Goal: Information Seeking & Learning: Check status

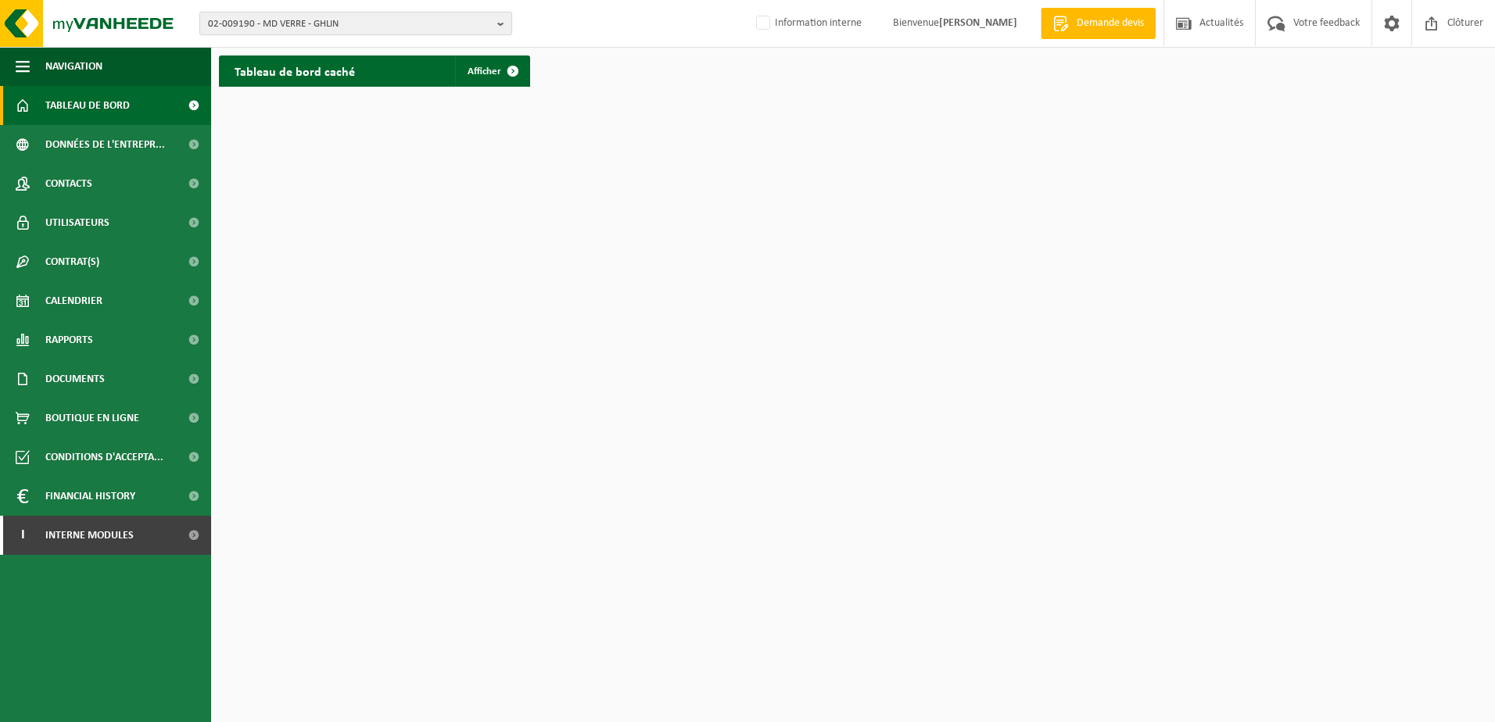
click at [390, 30] on span "02-009190 - MD VERRE - GHLIN" at bounding box center [349, 24] width 283 height 23
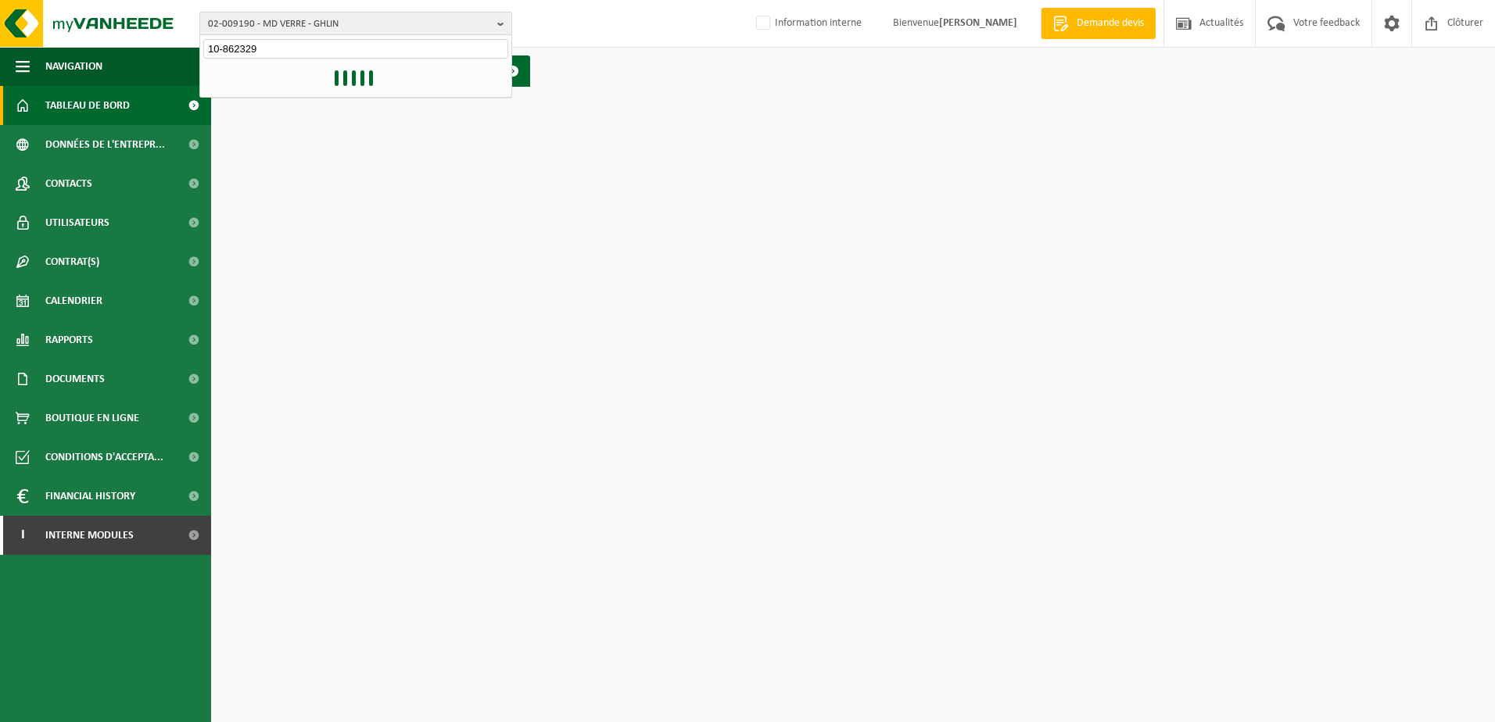
type input "10-862329"
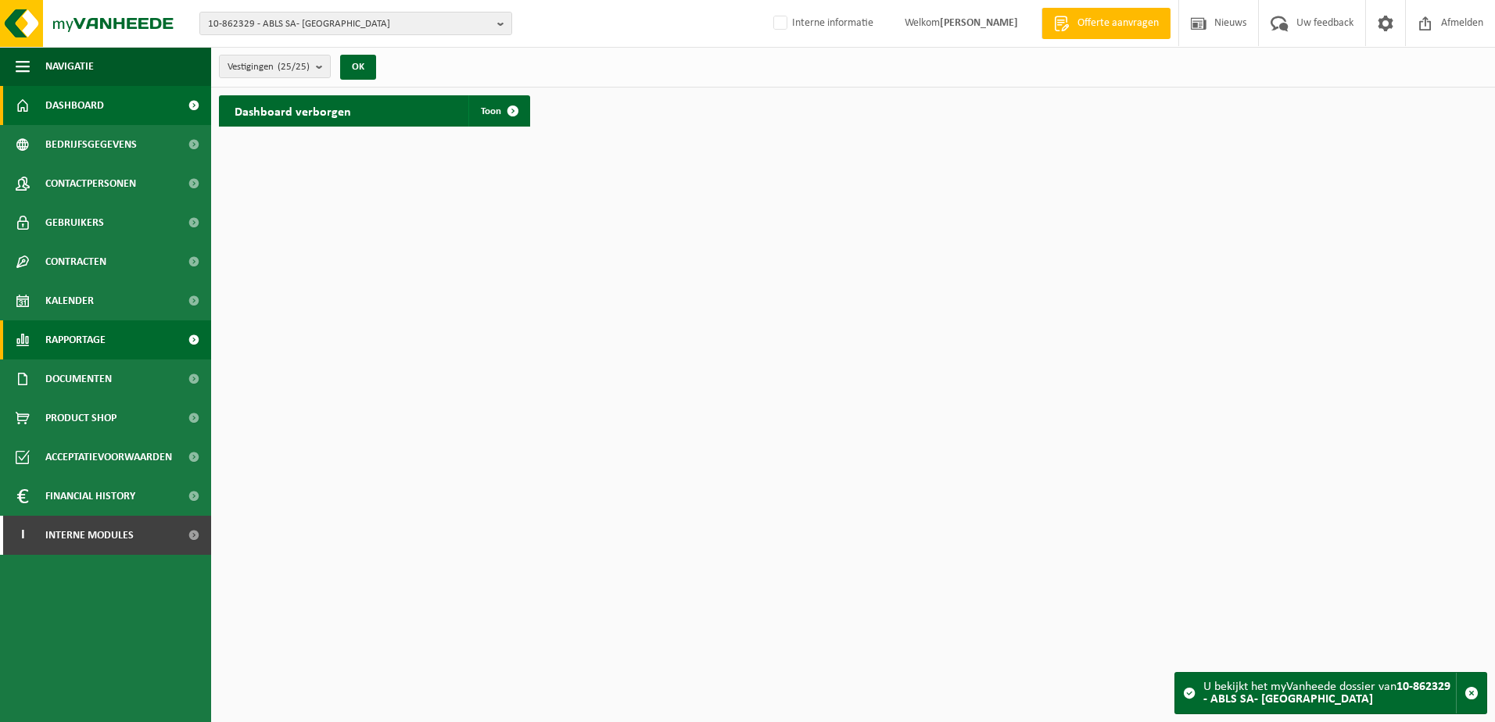
click at [109, 329] on link "Rapportage" at bounding box center [105, 340] width 211 height 39
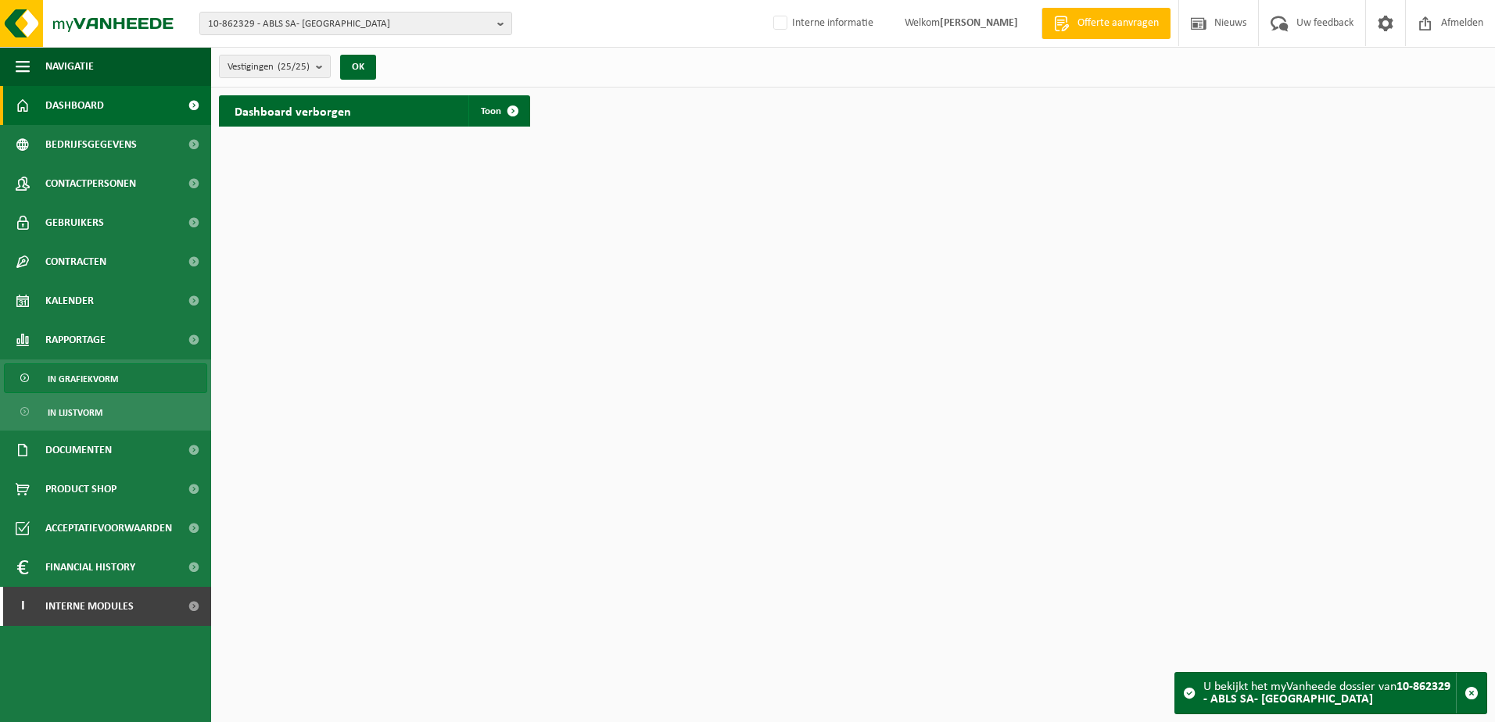
click at [98, 367] on span "In grafiekvorm" at bounding box center [83, 379] width 70 height 30
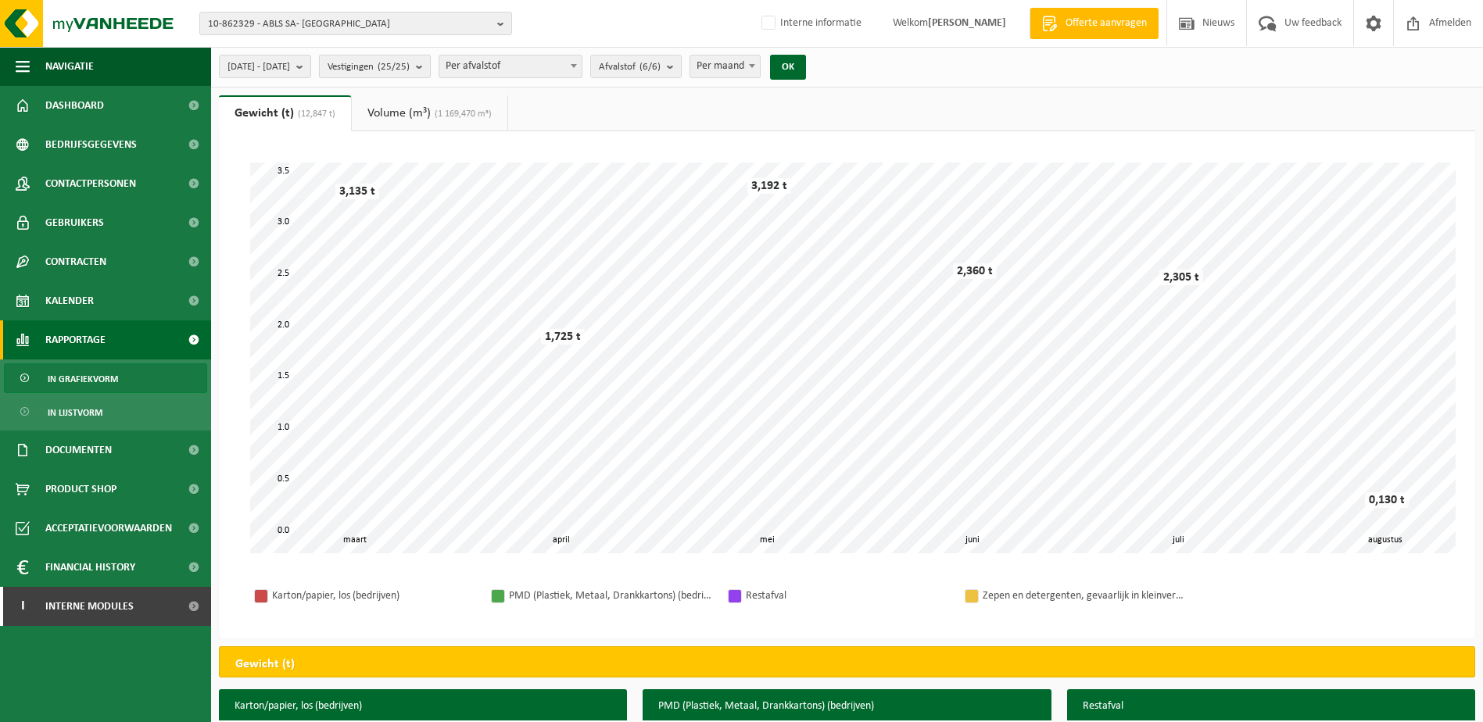
click at [430, 68] on b "submit" at bounding box center [423, 67] width 14 height 22
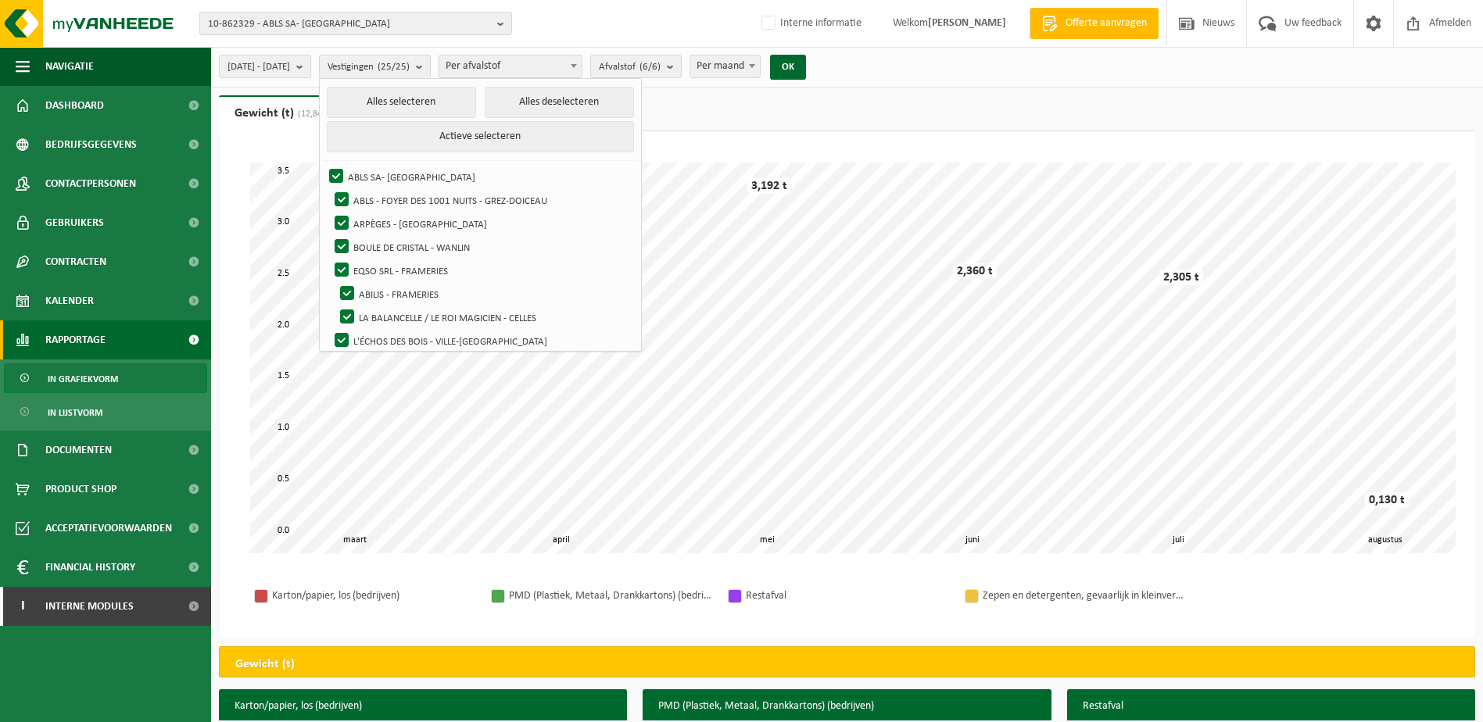
click at [1000, 65] on div "[DATE] - [DATE] Huidige maand Vorige maand Laatste 6 maanden Huidig jaar Vorig …" at bounding box center [847, 67] width 1272 height 41
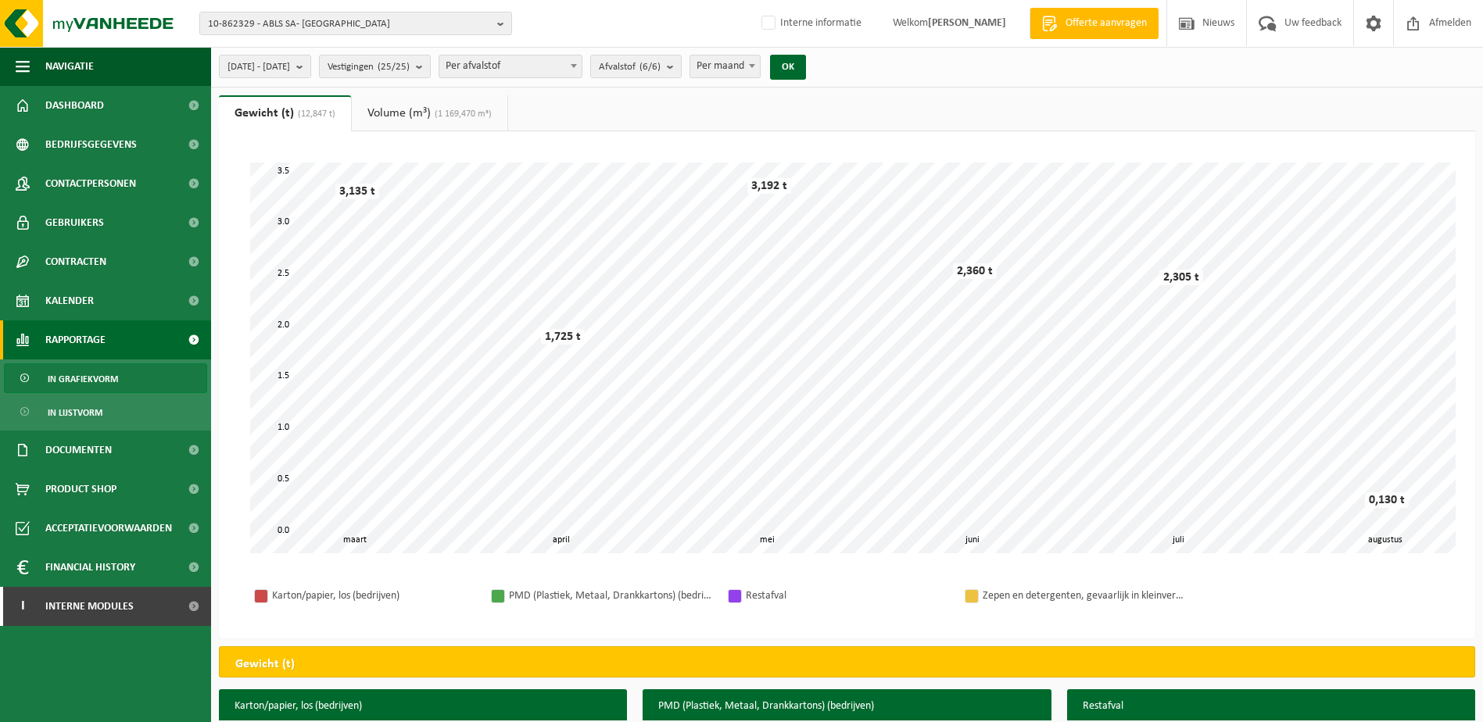
click at [435, 117] on span "(1 169,470 m³)" at bounding box center [461, 113] width 61 height 9
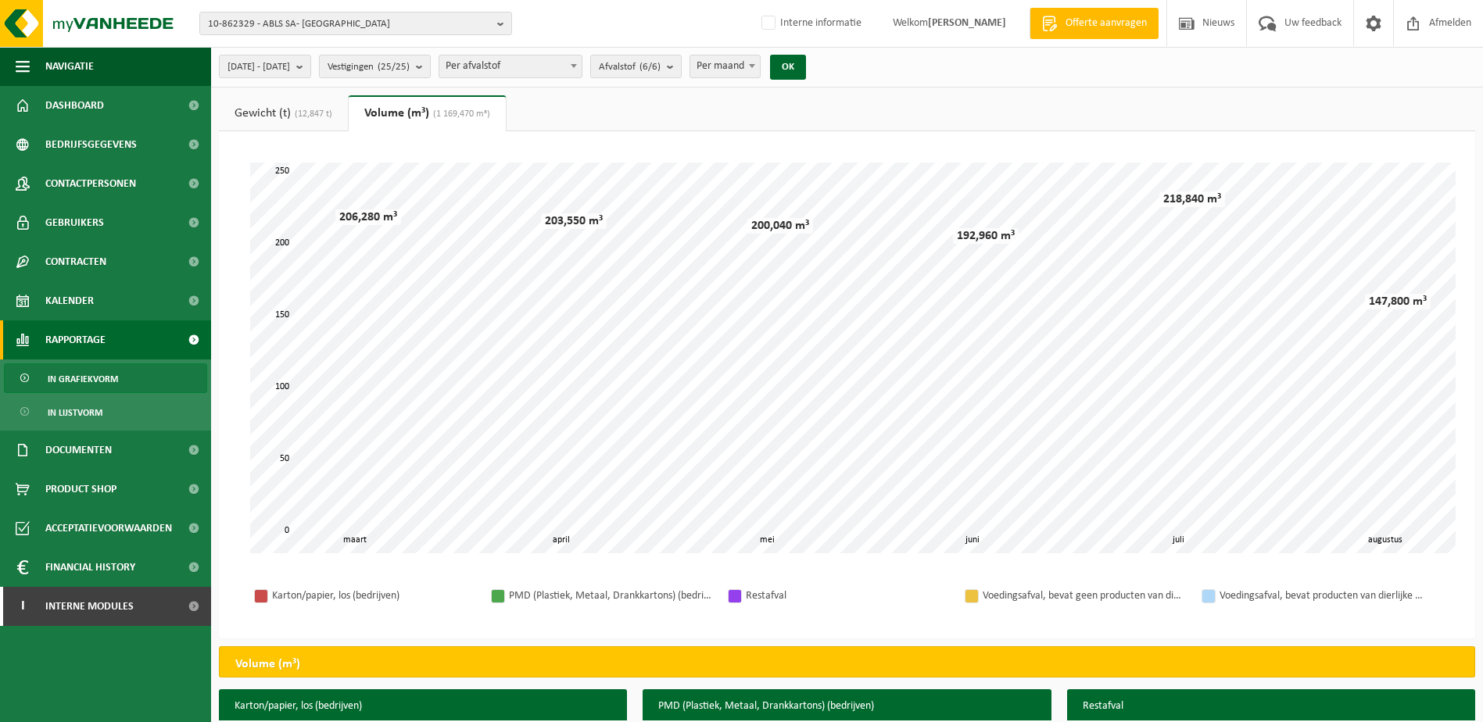
click at [306, 113] on span "(12,847 t)" at bounding box center [311, 113] width 41 height 9
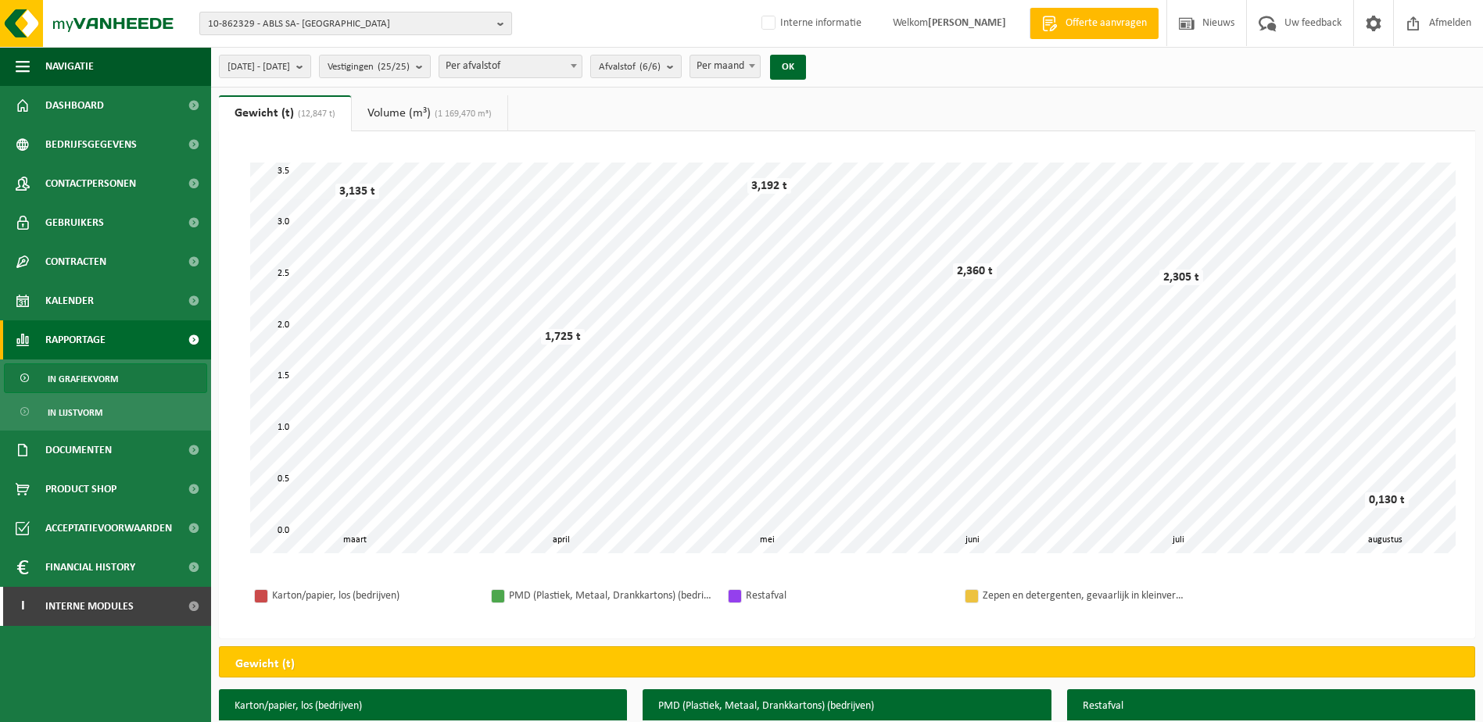
click at [385, 20] on span "10-862329 - ABLS SA- [GEOGRAPHIC_DATA]" at bounding box center [349, 24] width 283 height 23
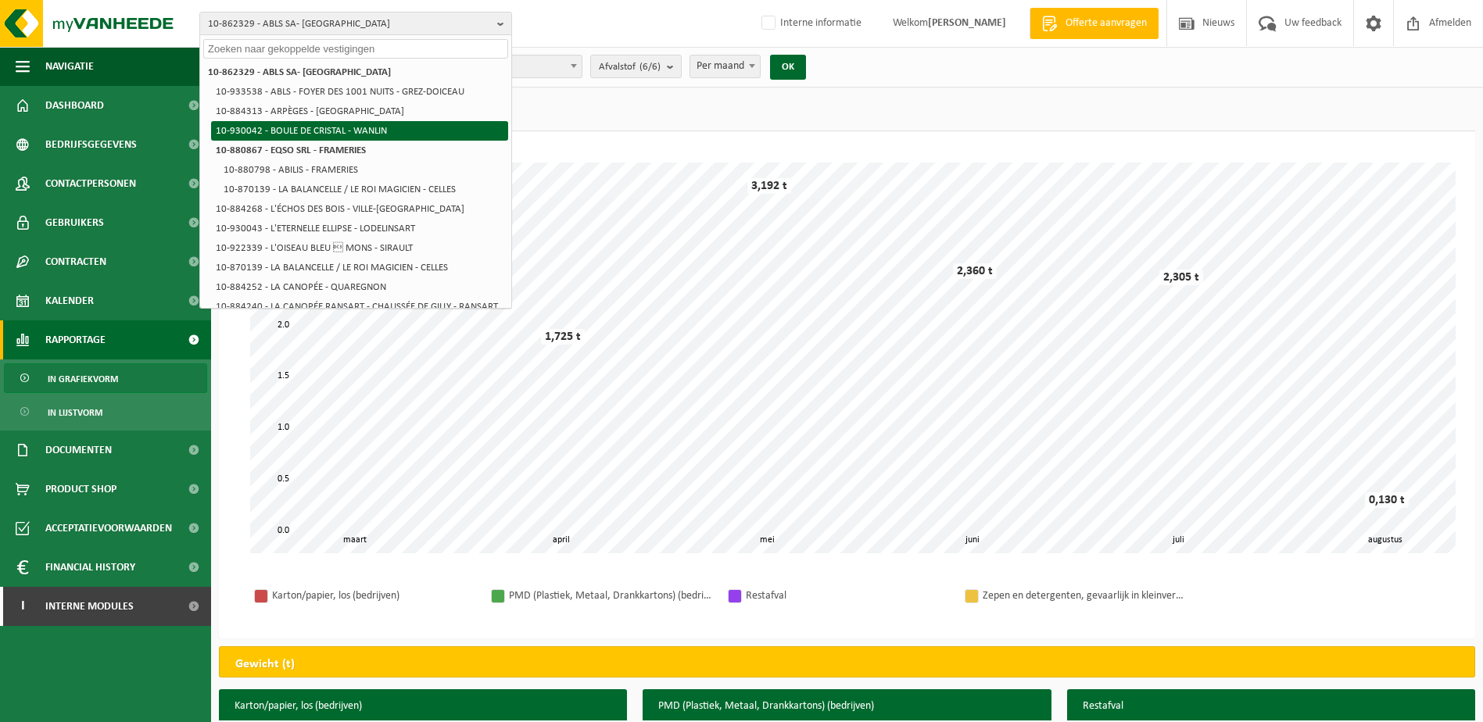
click at [356, 131] on li "10-930042 - BOULE DE CRISTAL - WANLIN" at bounding box center [359, 131] width 297 height 20
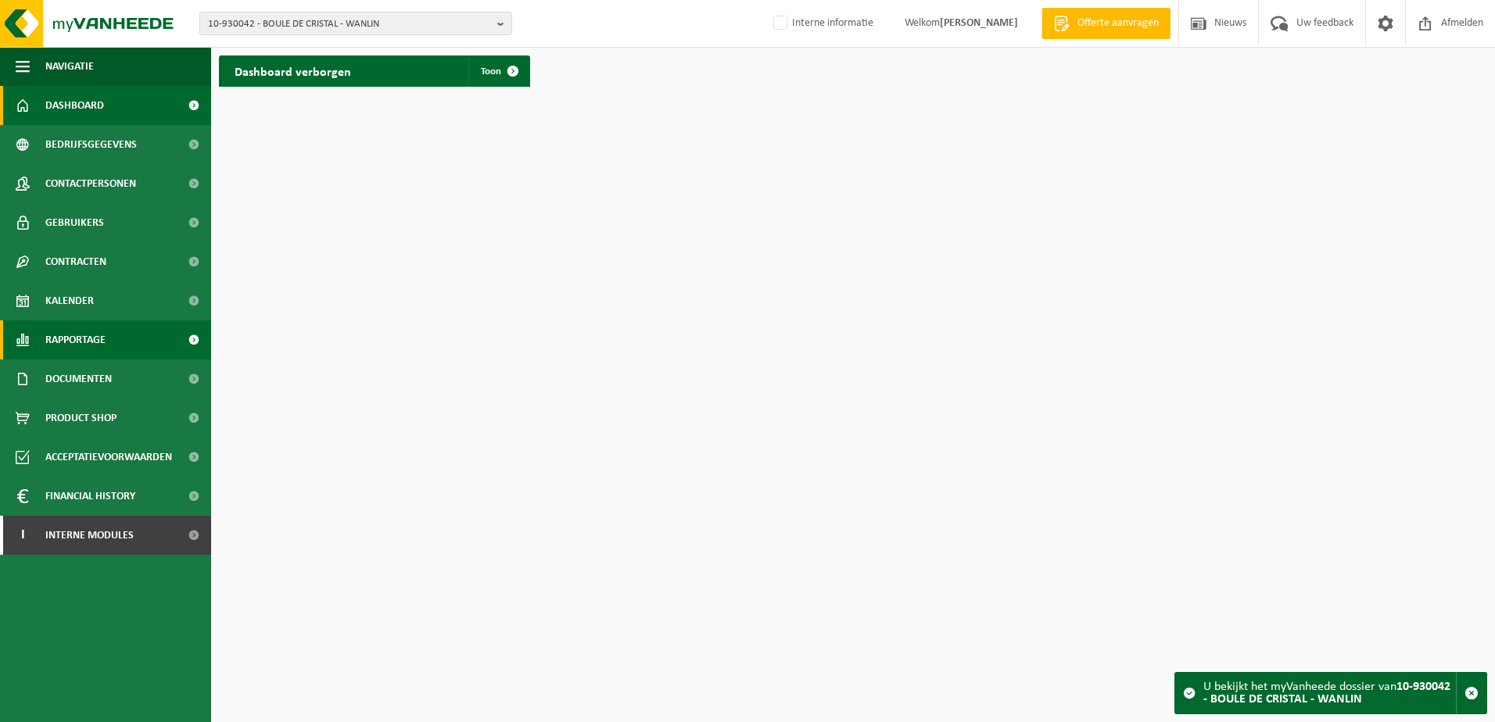
click at [110, 345] on link "Rapportage" at bounding box center [105, 340] width 211 height 39
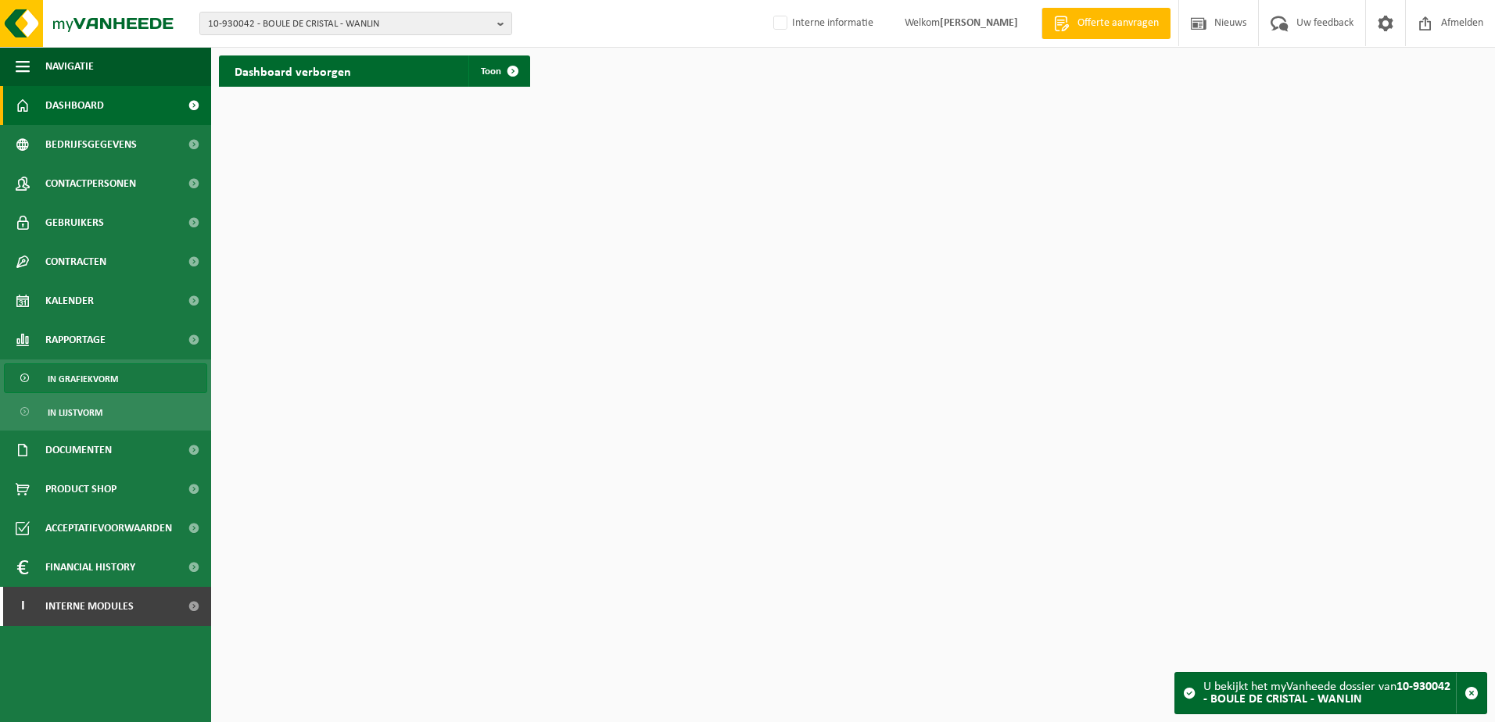
click at [82, 380] on span "In grafiekvorm" at bounding box center [83, 379] width 70 height 30
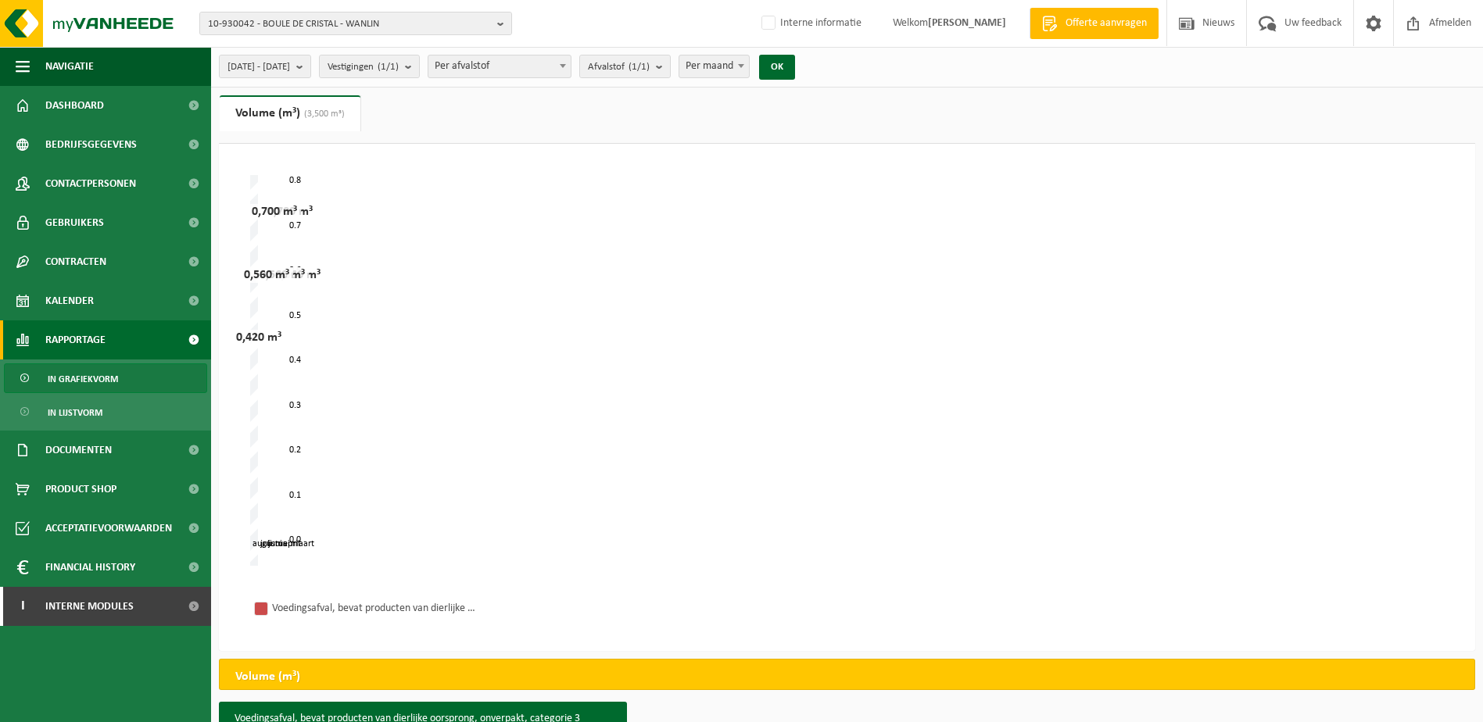
click at [146, 334] on link "Rapportage" at bounding box center [105, 340] width 211 height 39
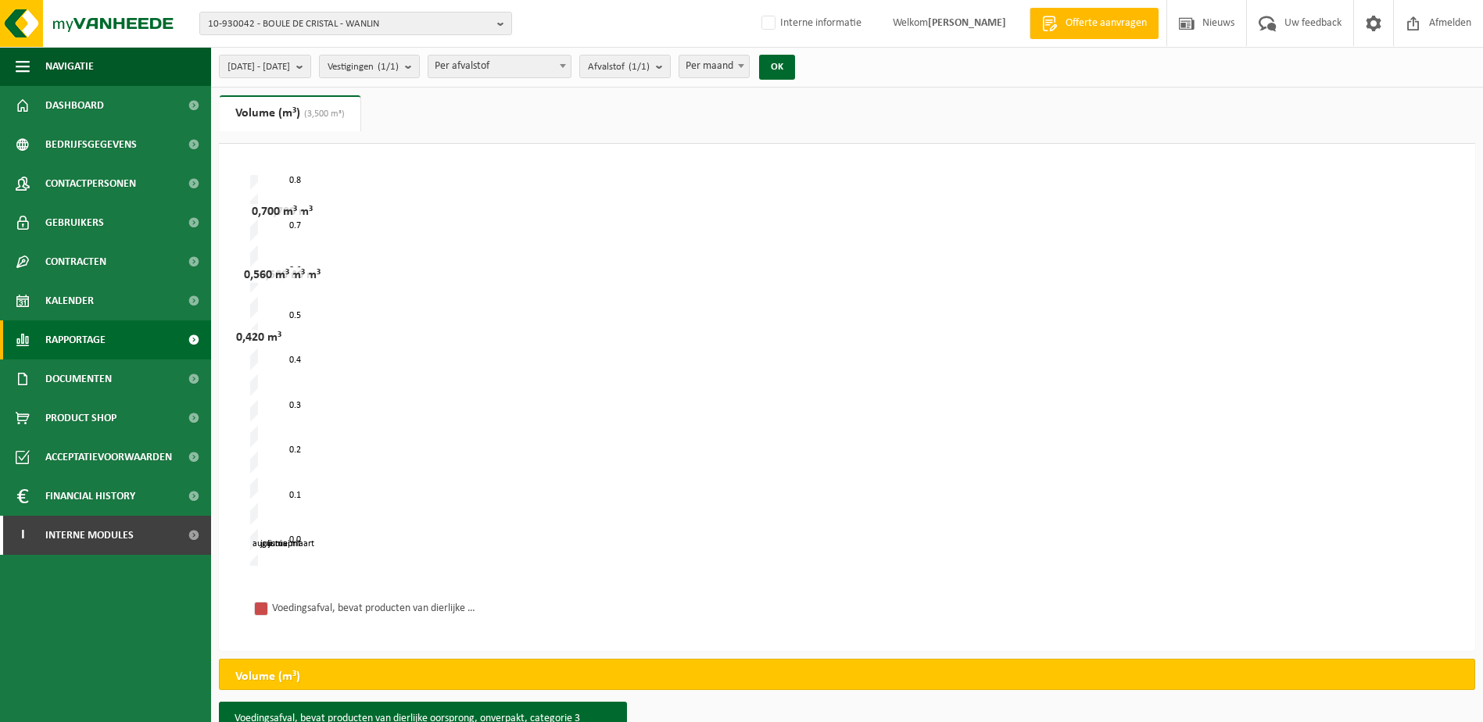
click at [131, 349] on link "Rapportage" at bounding box center [105, 340] width 211 height 39
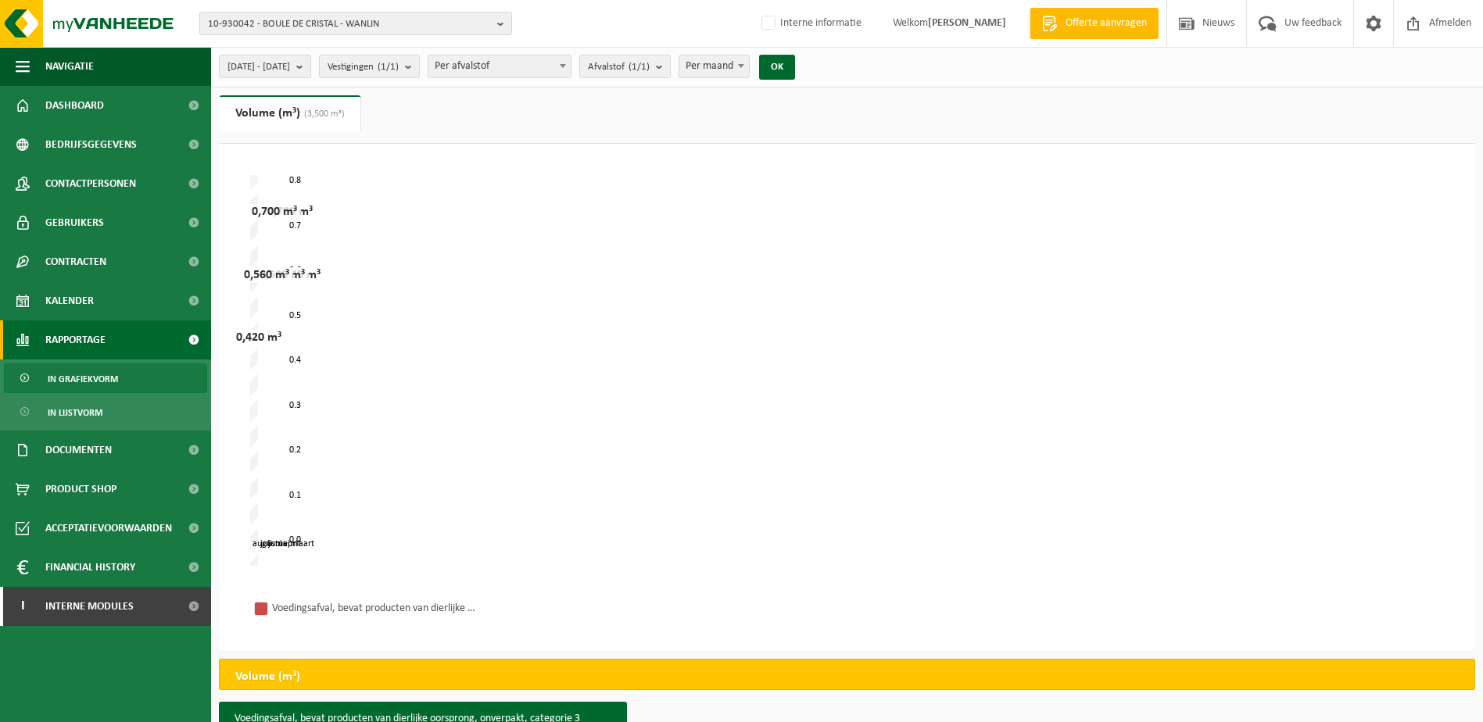
click at [116, 371] on span "In grafiekvorm" at bounding box center [83, 379] width 70 height 30
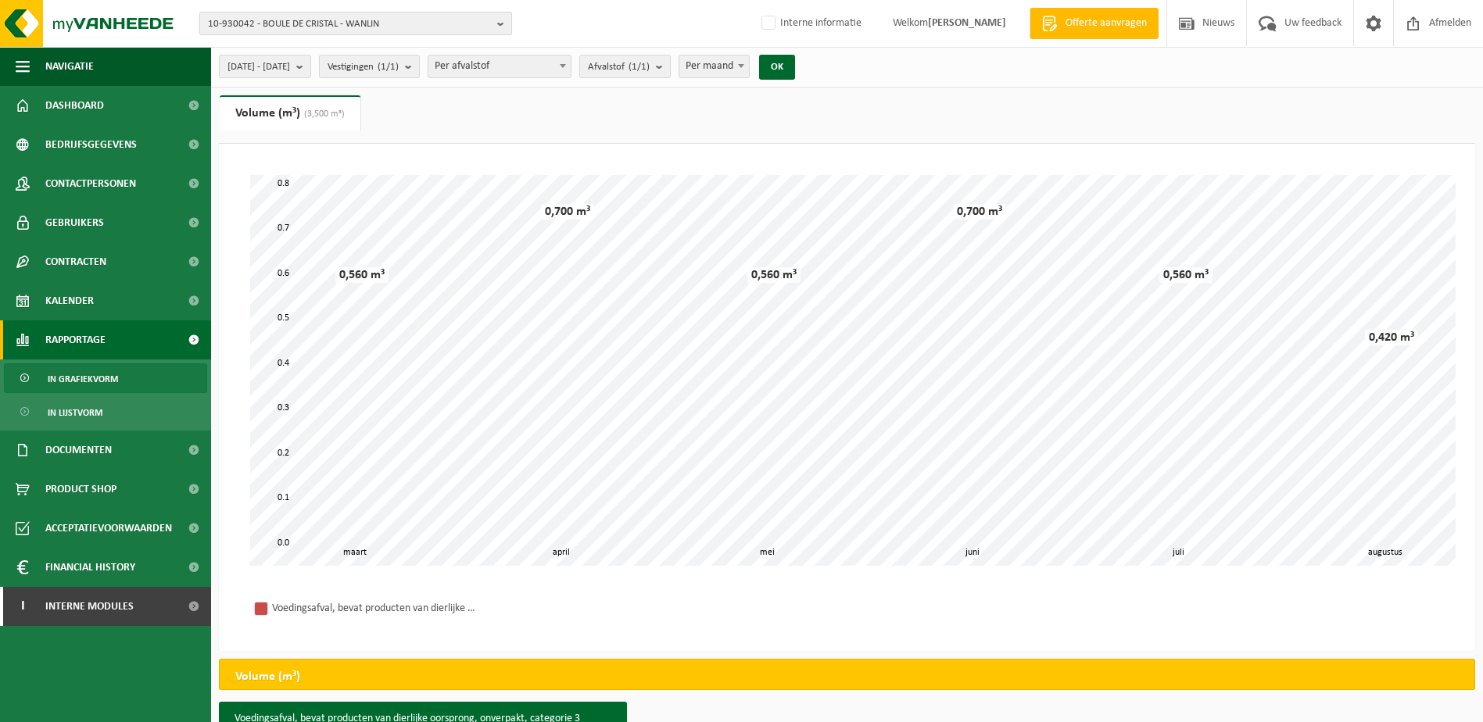
click at [344, 27] on span "10-930042 - BOULE DE CRISTAL - WANLIN" at bounding box center [349, 24] width 283 height 23
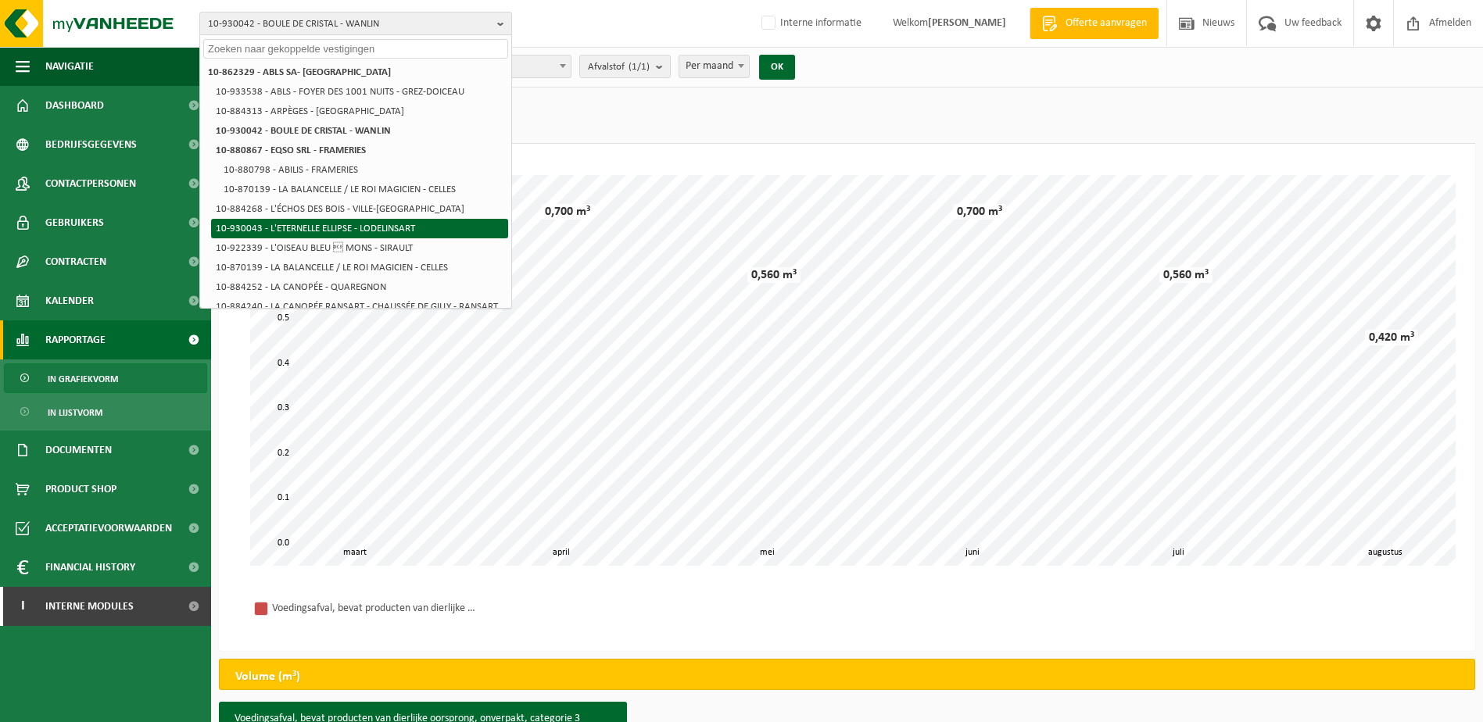
click at [337, 225] on li "10-930043 - L'ETERNELLE ELLIPSE - LODELINSART" at bounding box center [359, 229] width 297 height 20
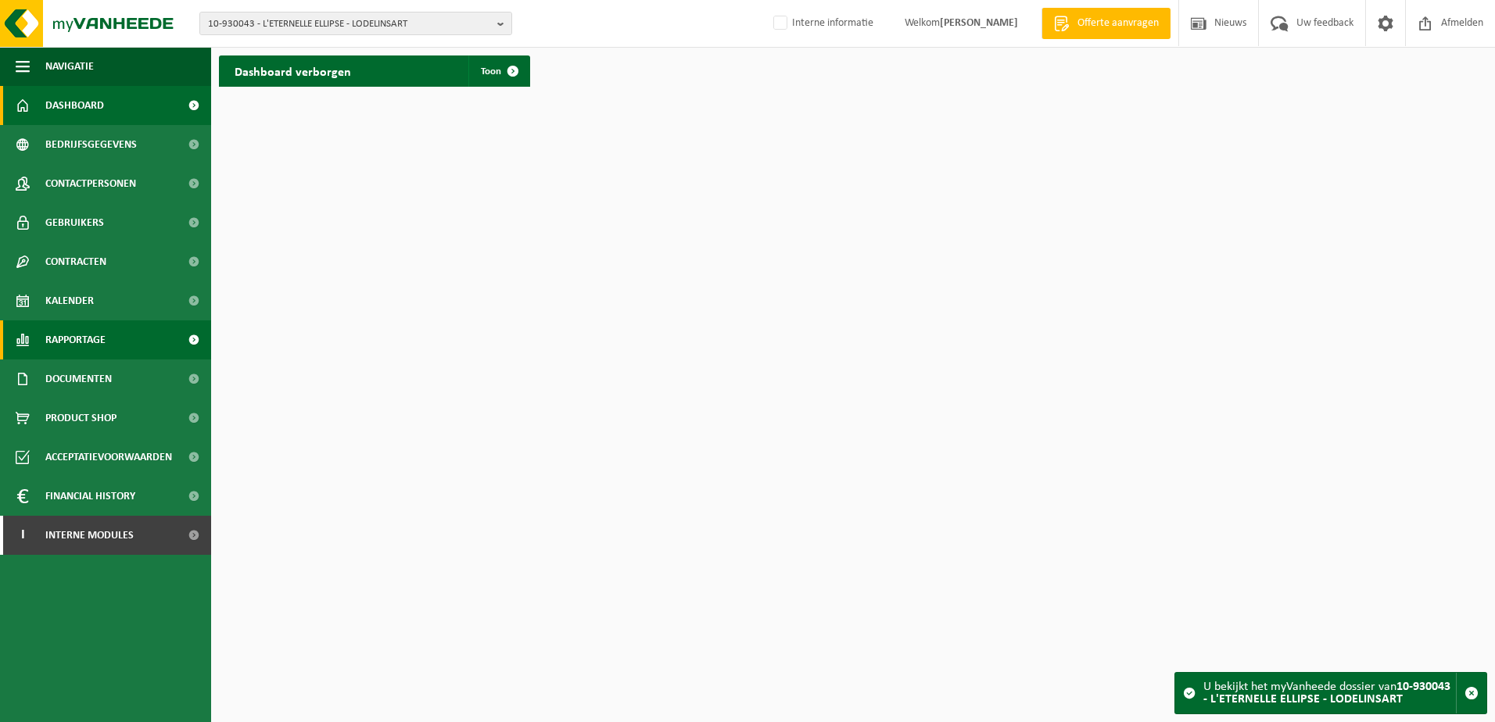
click at [109, 347] on link "Rapportage" at bounding box center [105, 340] width 211 height 39
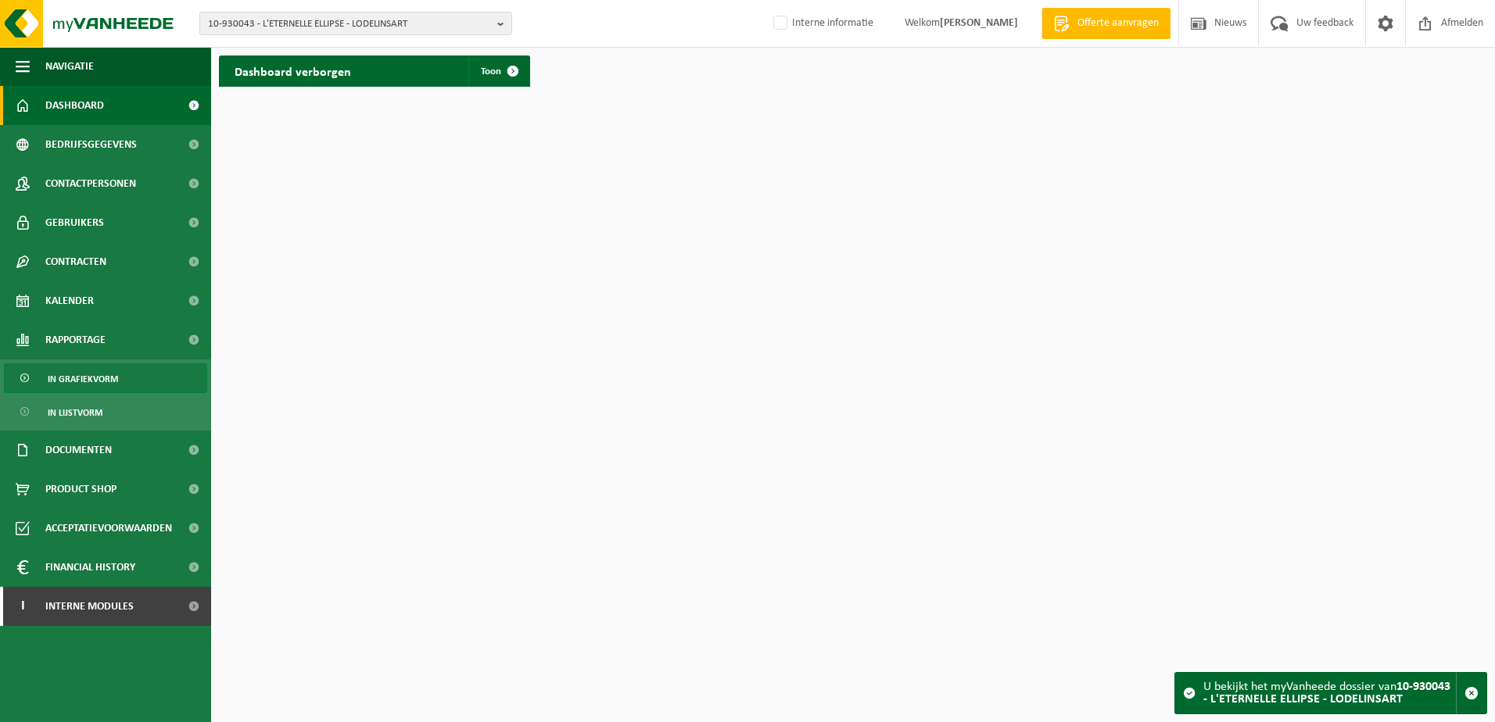
click at [101, 376] on span "In grafiekvorm" at bounding box center [83, 379] width 70 height 30
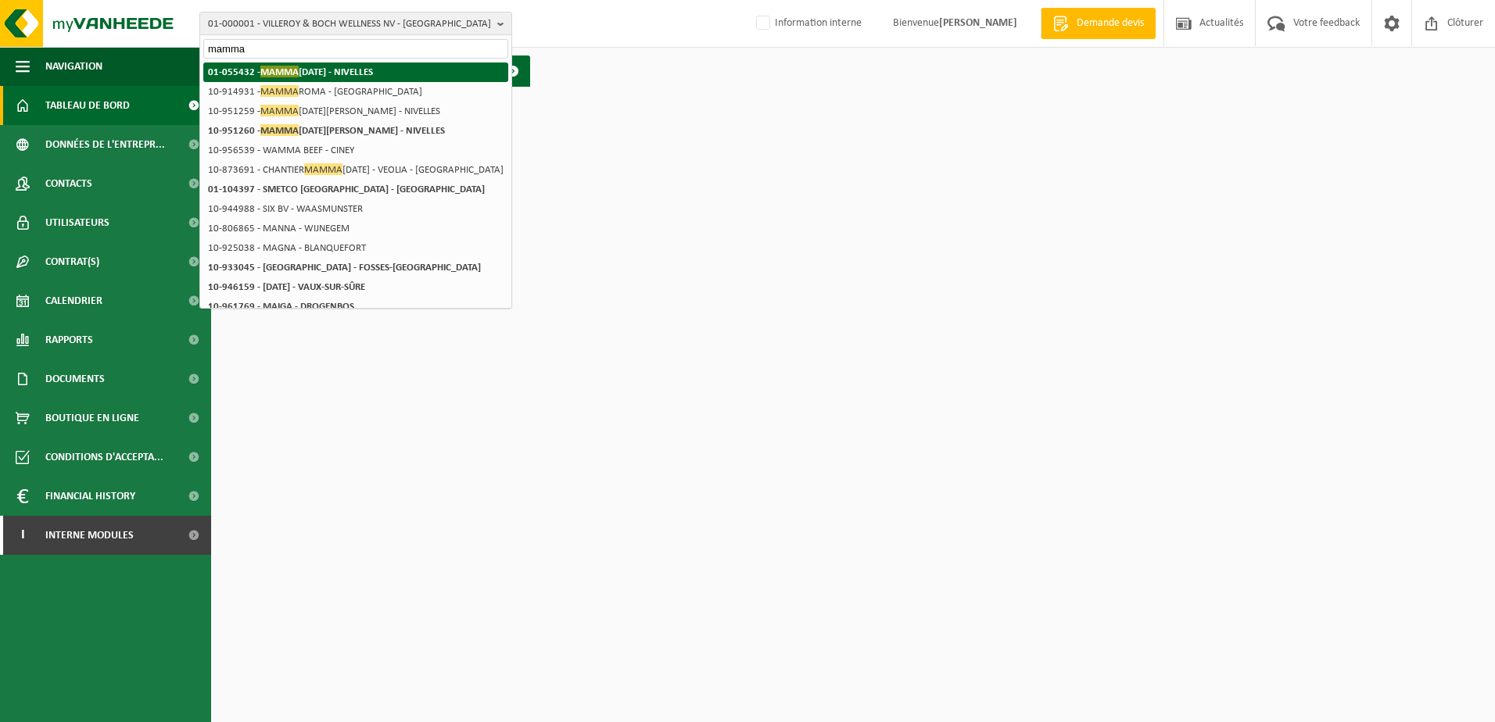
type input "mamma"
click at [271, 76] on span "MAMMA" at bounding box center [279, 72] width 38 height 12
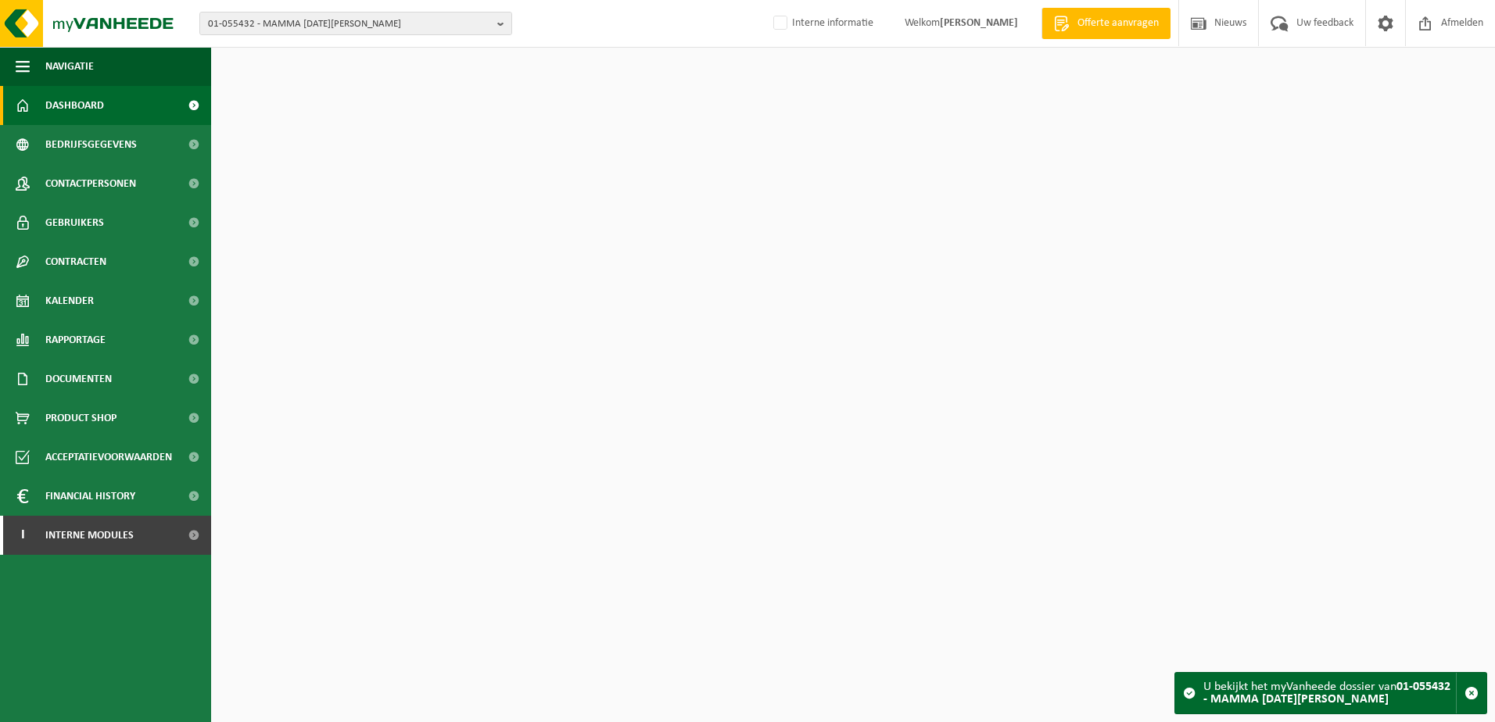
click at [109, 386] on span "Documenten" at bounding box center [78, 379] width 66 height 39
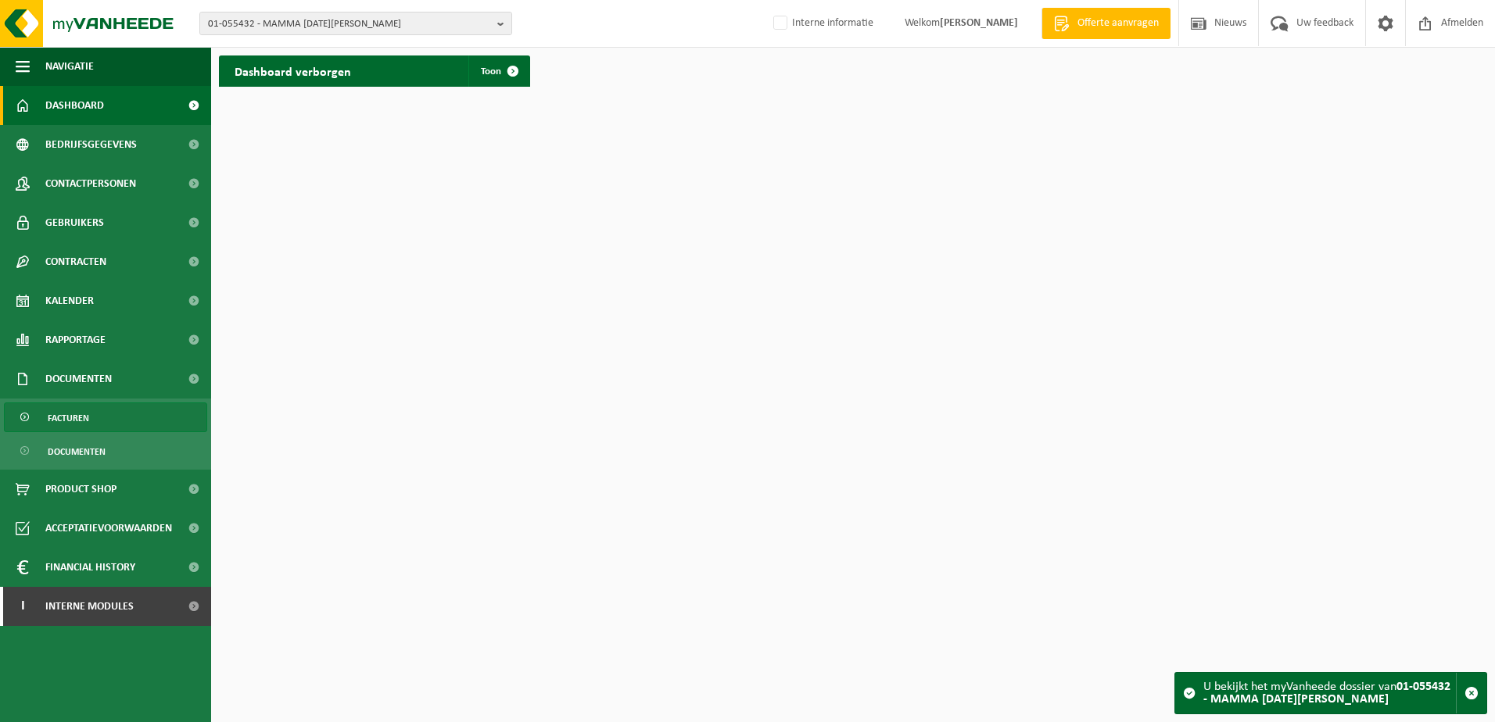
click at [94, 430] on link "Facturen" at bounding box center [105, 418] width 203 height 30
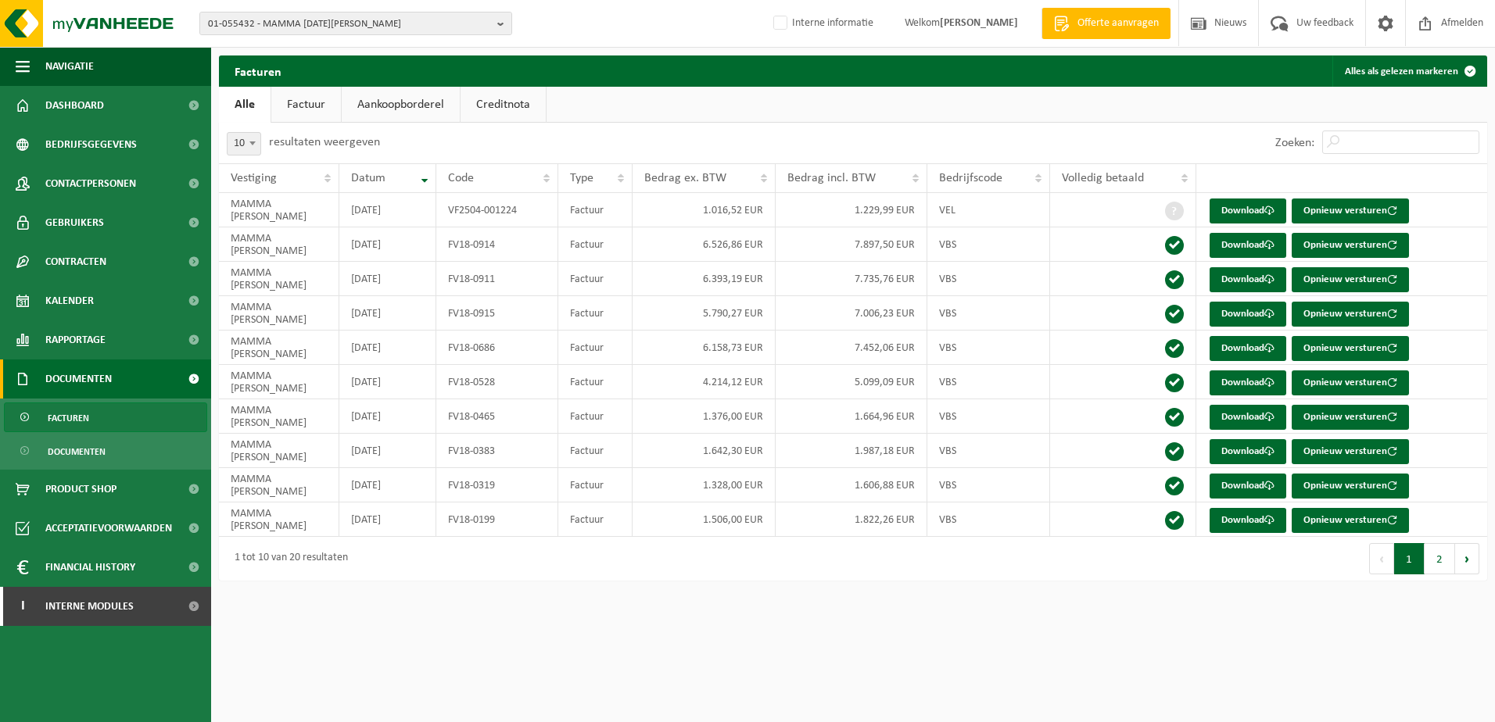
click at [400, 104] on link "Aankoopborderel" at bounding box center [401, 105] width 118 height 36
